Goal: Information Seeking & Learning: Learn about a topic

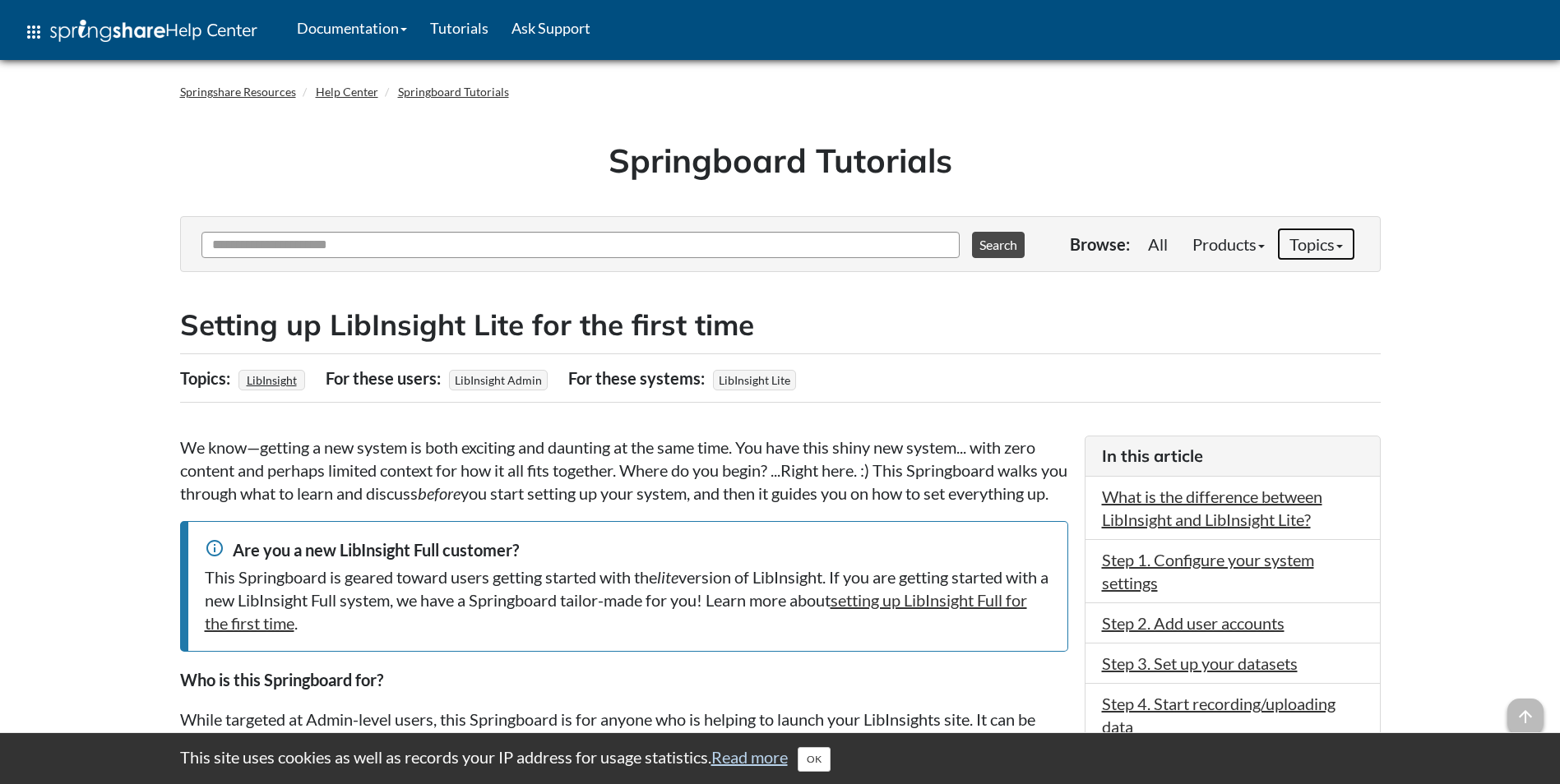
click at [1340, 247] on b at bounding box center [1339, 247] width 6 height 4
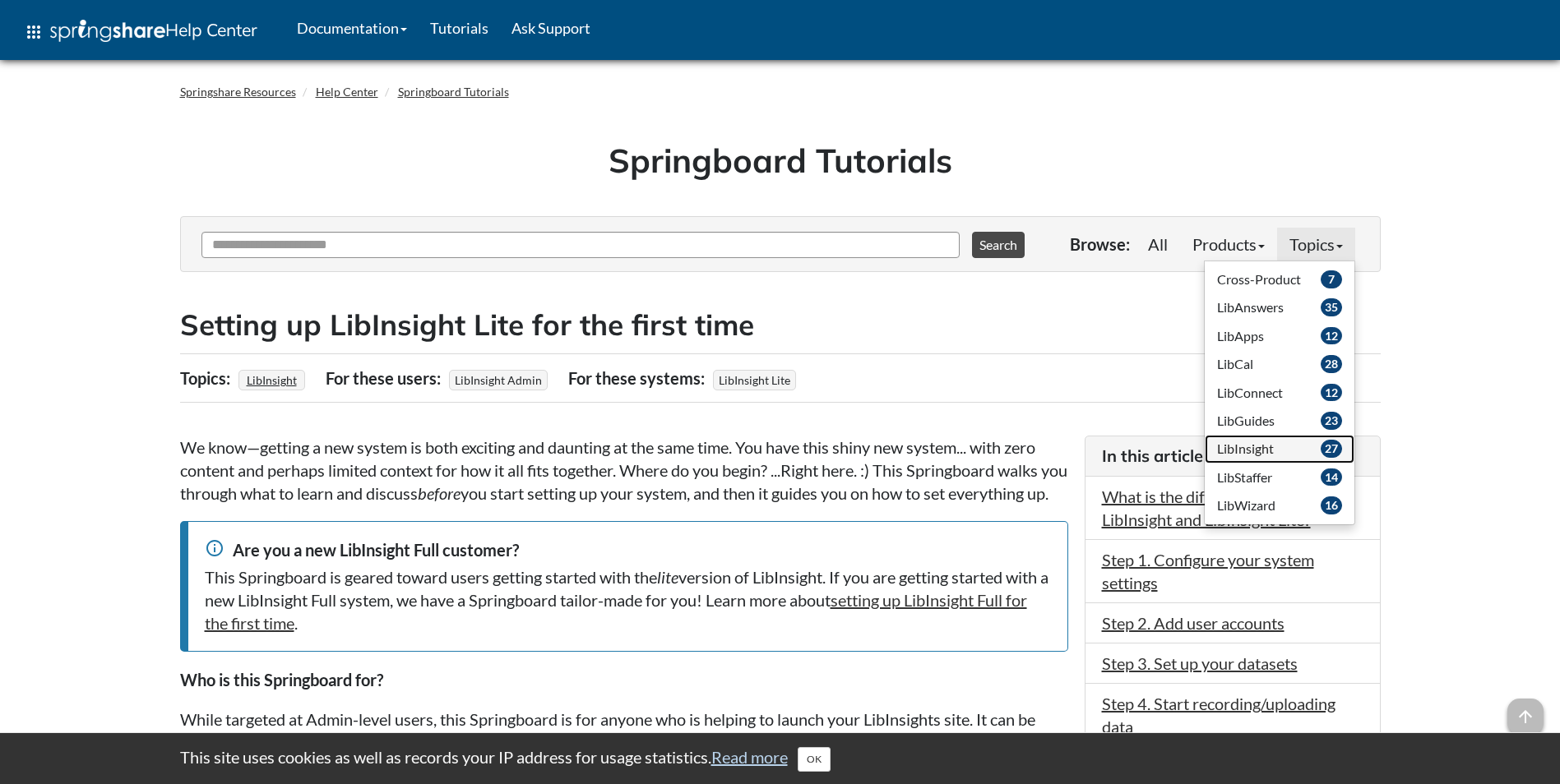
click at [1247, 452] on span "LibInsight" at bounding box center [1245, 448] width 57 height 15
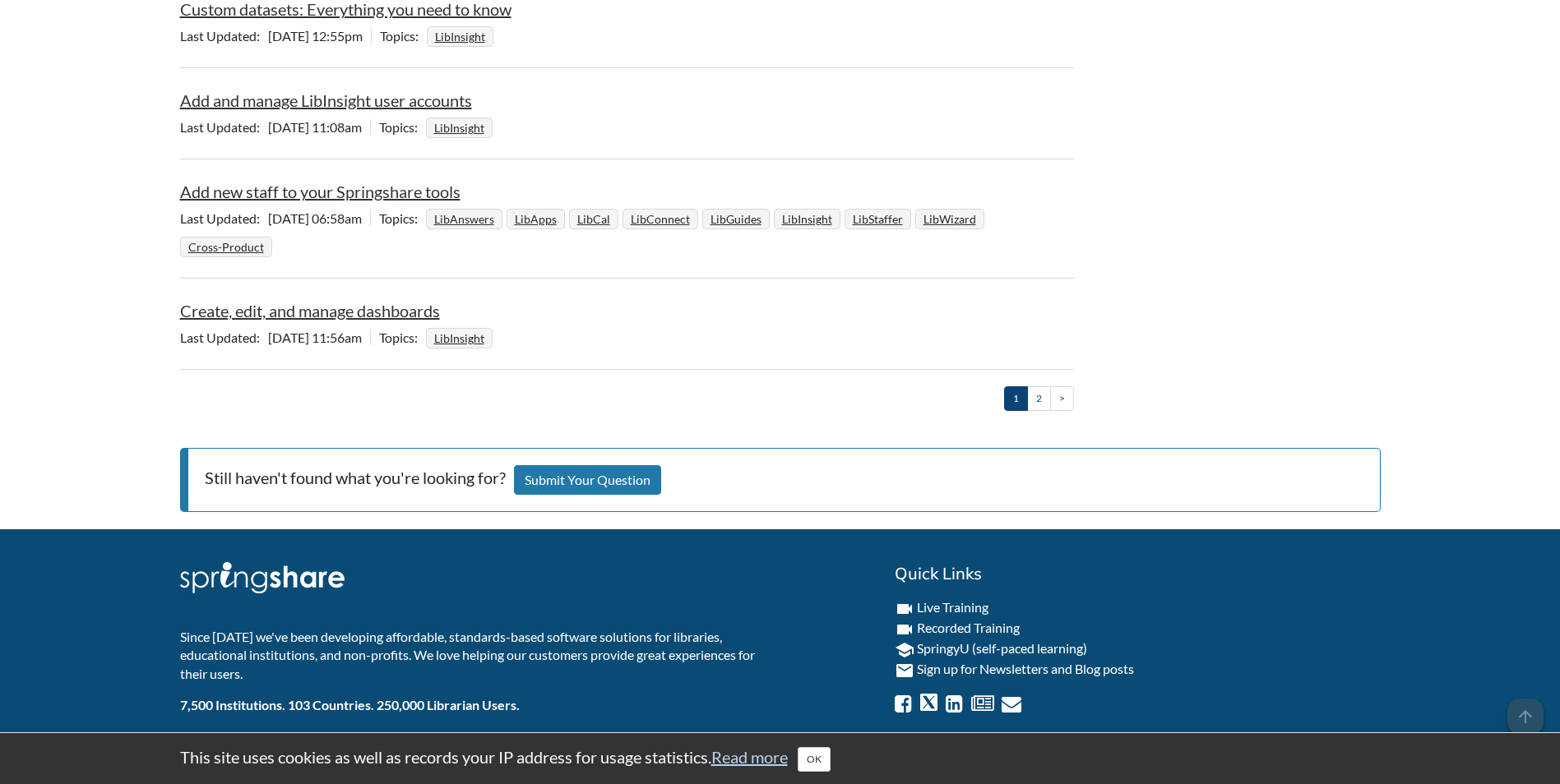
scroll to position [2066, 0]
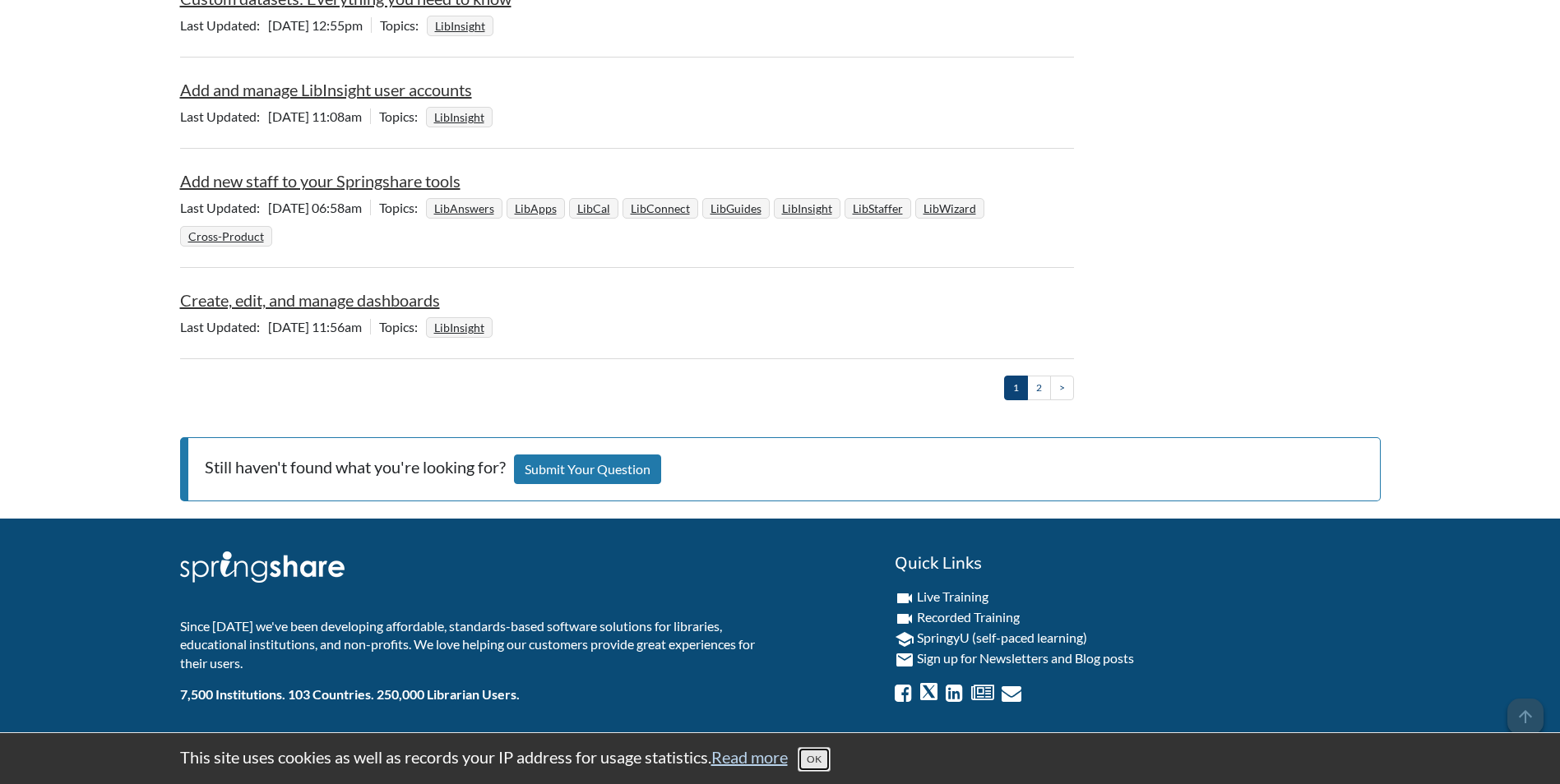
click at [817, 758] on button "OK" at bounding box center [814, 759] width 33 height 24
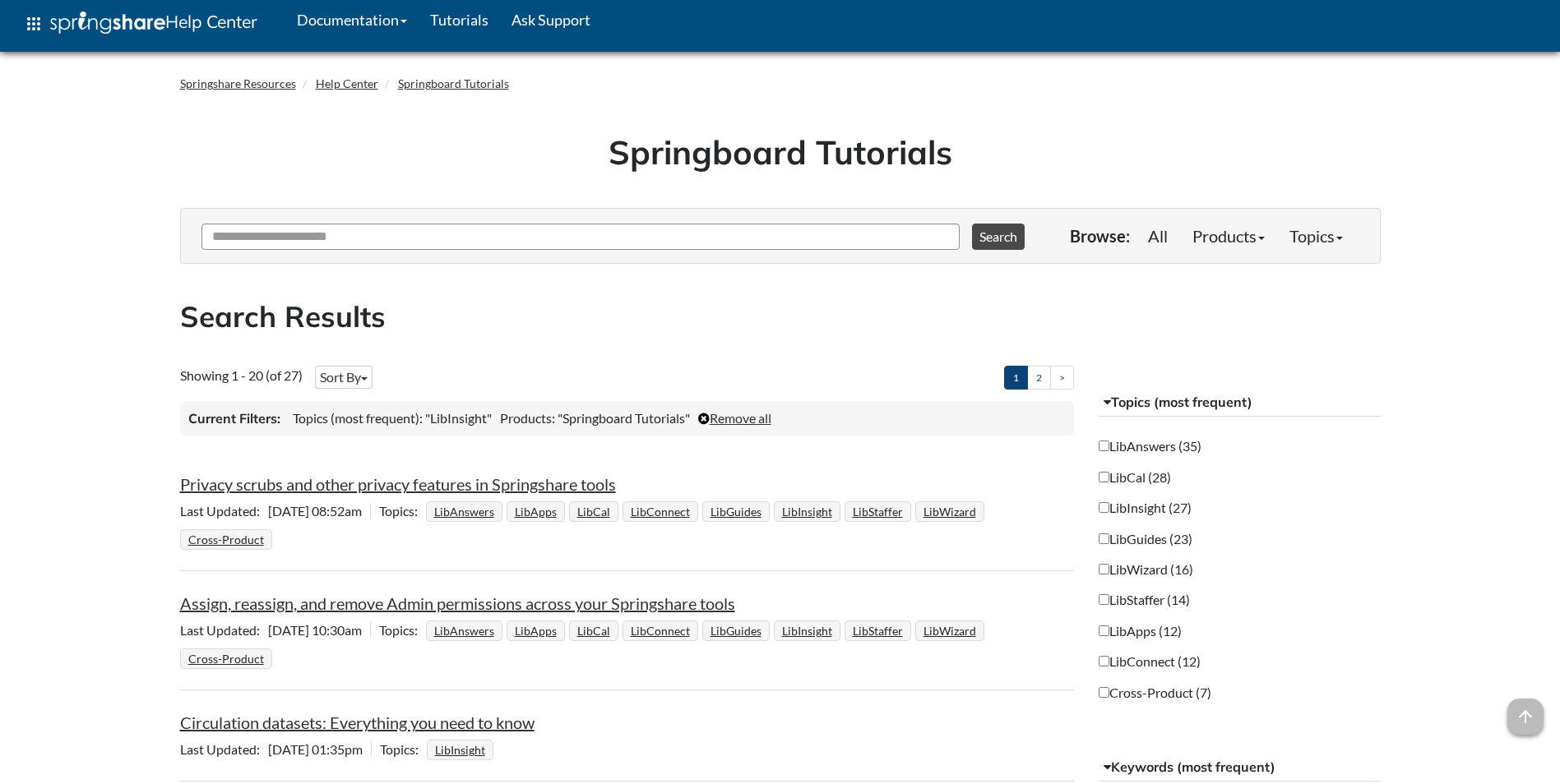
scroll to position [0, 0]
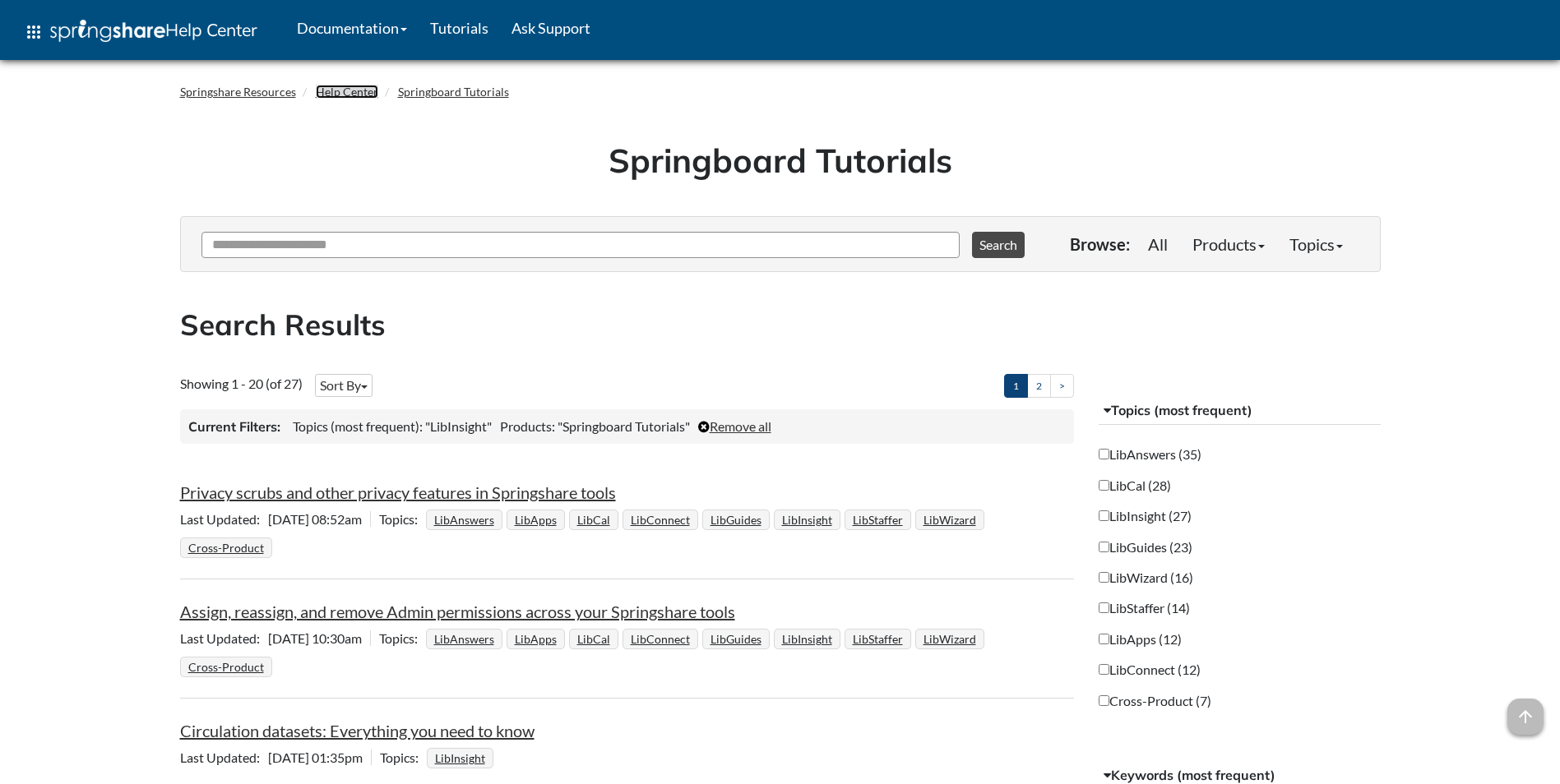
click at [348, 92] on link "Help Center" at bounding box center [347, 91] width 62 height 14
